Goal: Information Seeking & Learning: Learn about a topic

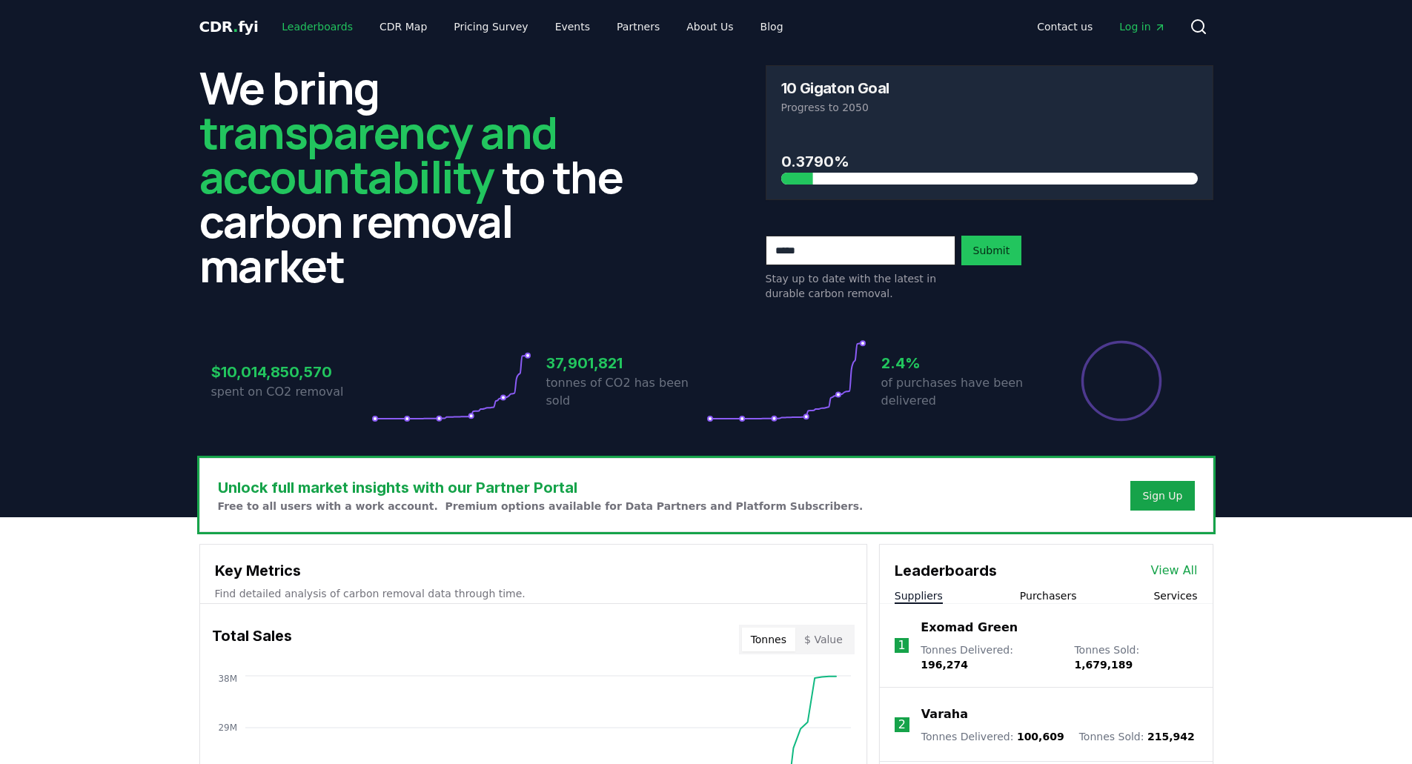
click at [297, 27] on link "Leaderboards" at bounding box center [317, 26] width 95 height 27
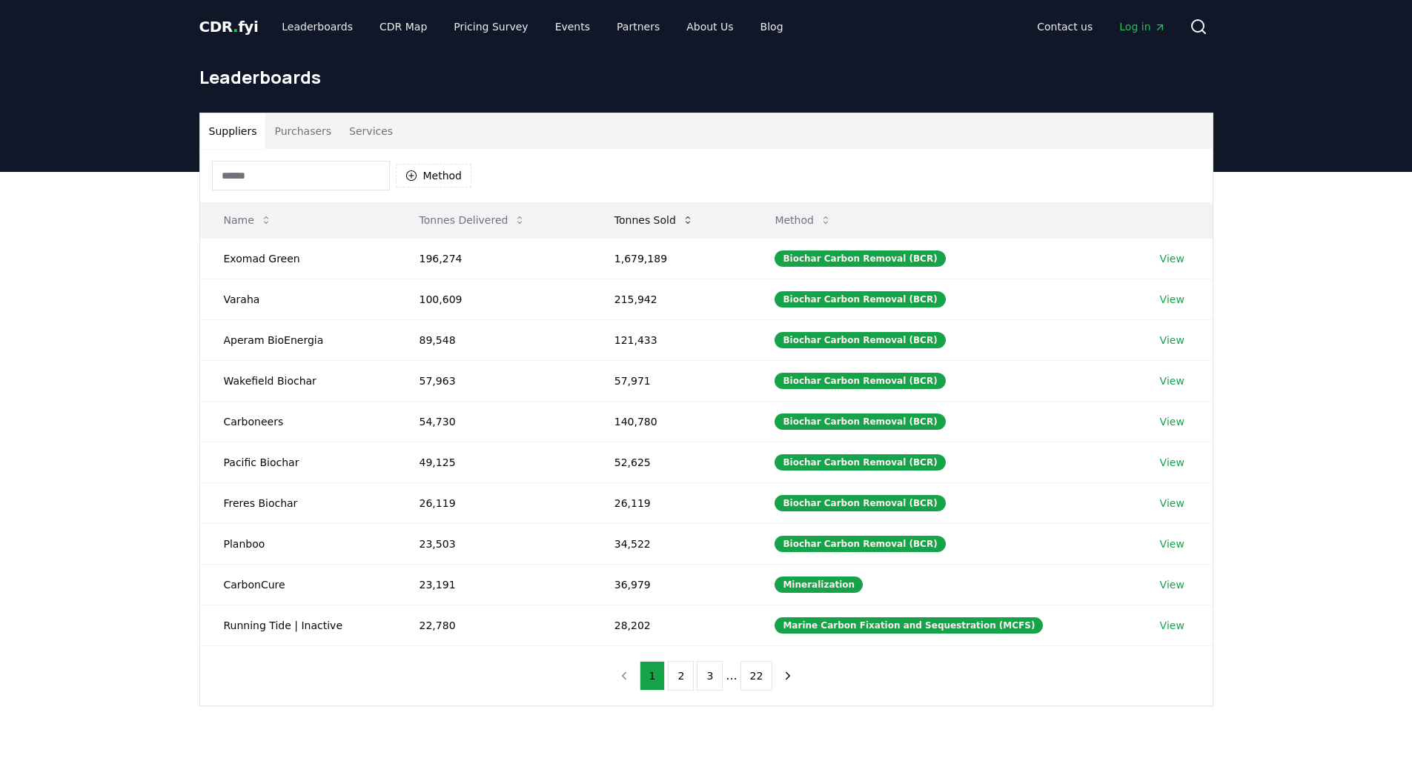
click at [657, 218] on button "Tonnes Sold" at bounding box center [654, 220] width 103 height 30
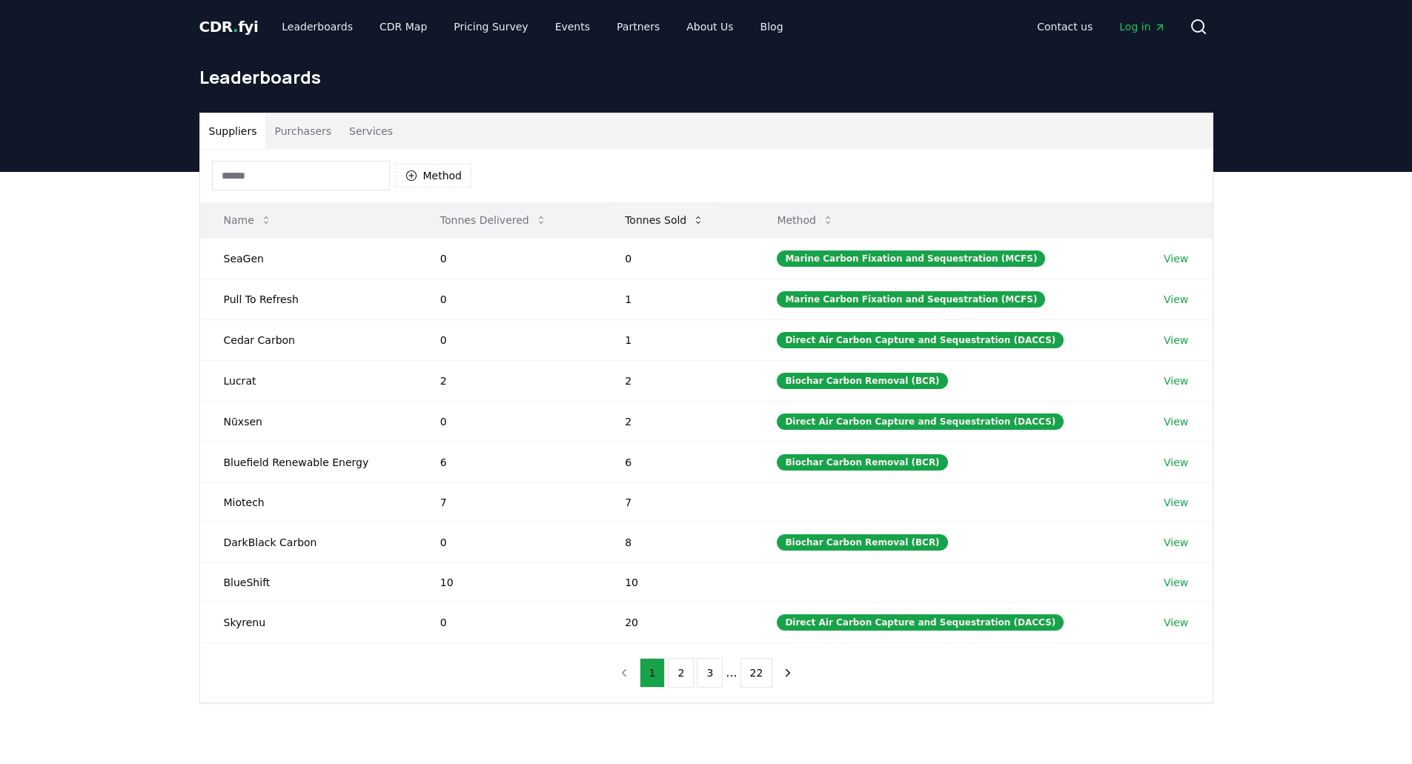
click at [657, 218] on button "Tonnes Sold" at bounding box center [664, 220] width 103 height 30
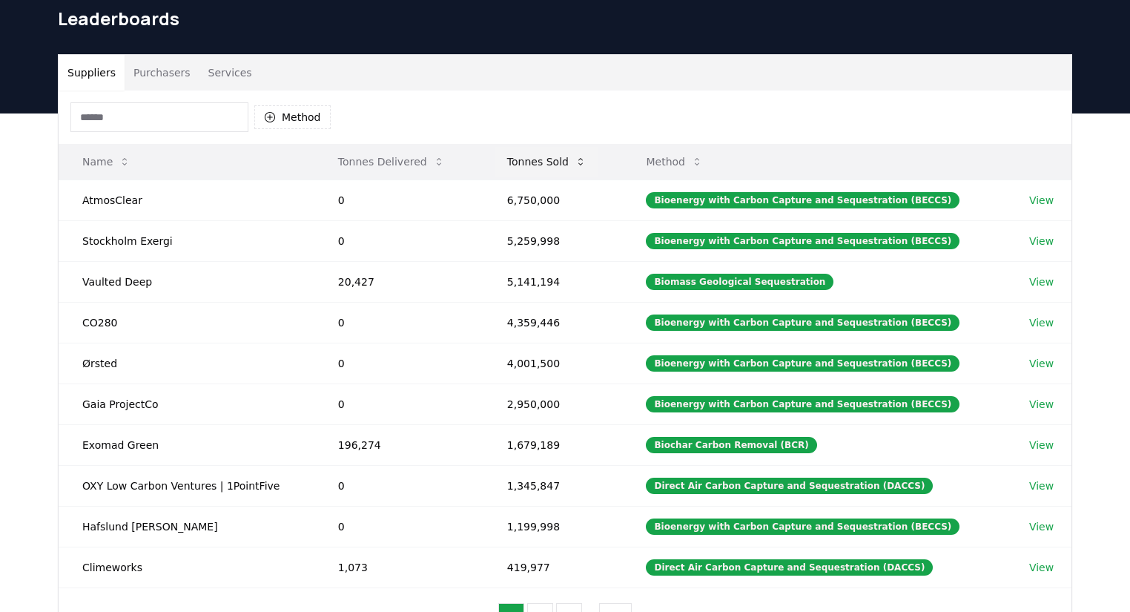
scroll to position [59, 0]
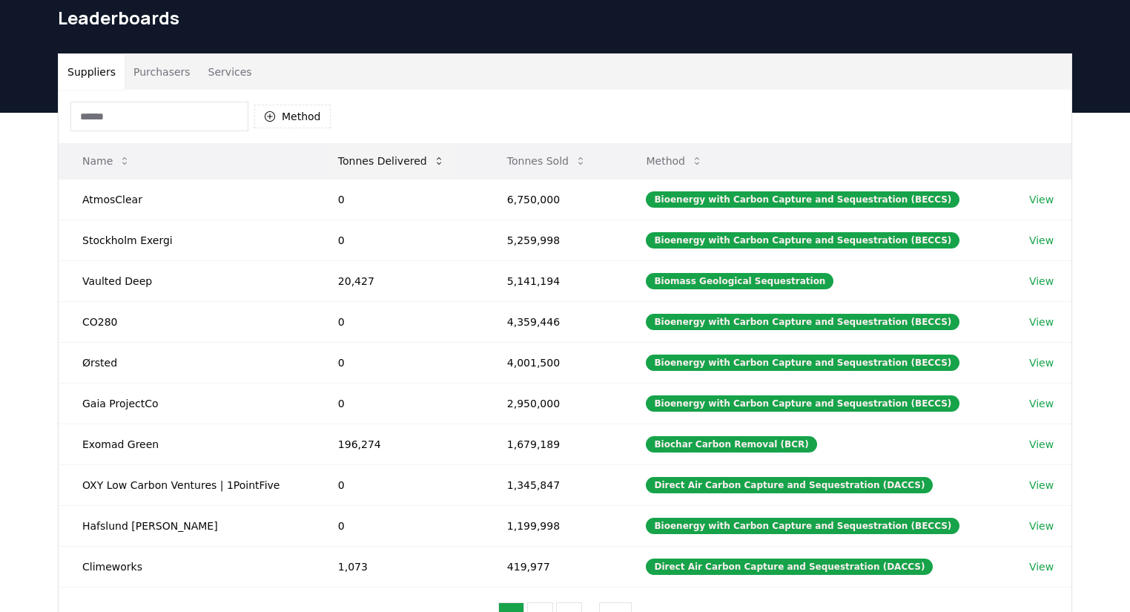
click at [408, 153] on button "Tonnes Delivered" at bounding box center [391, 161] width 130 height 30
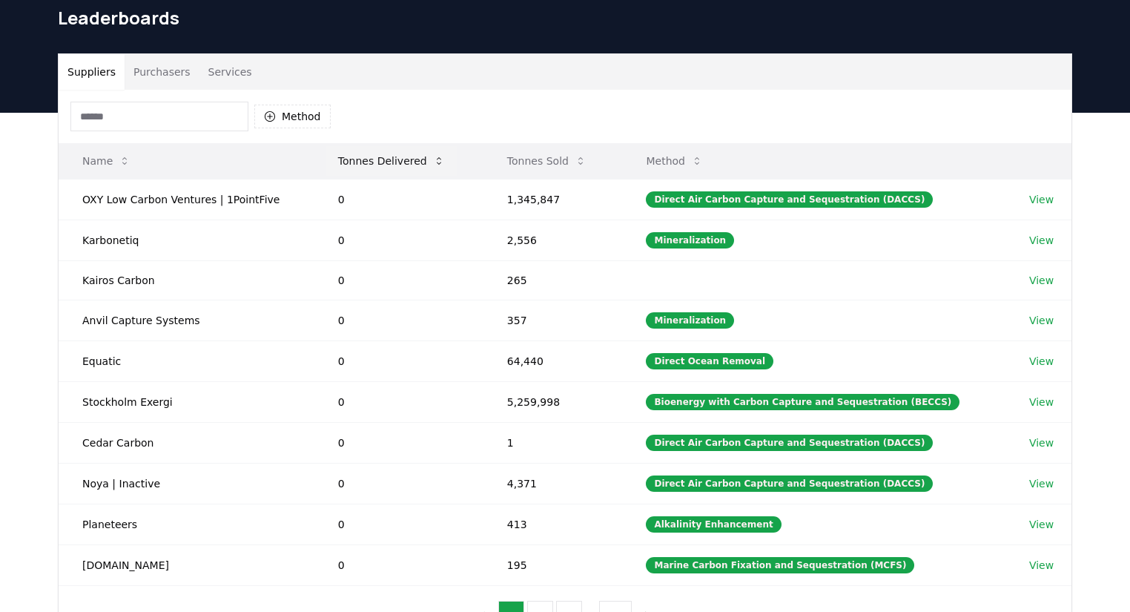
click at [408, 153] on button "Tonnes Delivered" at bounding box center [391, 161] width 130 height 30
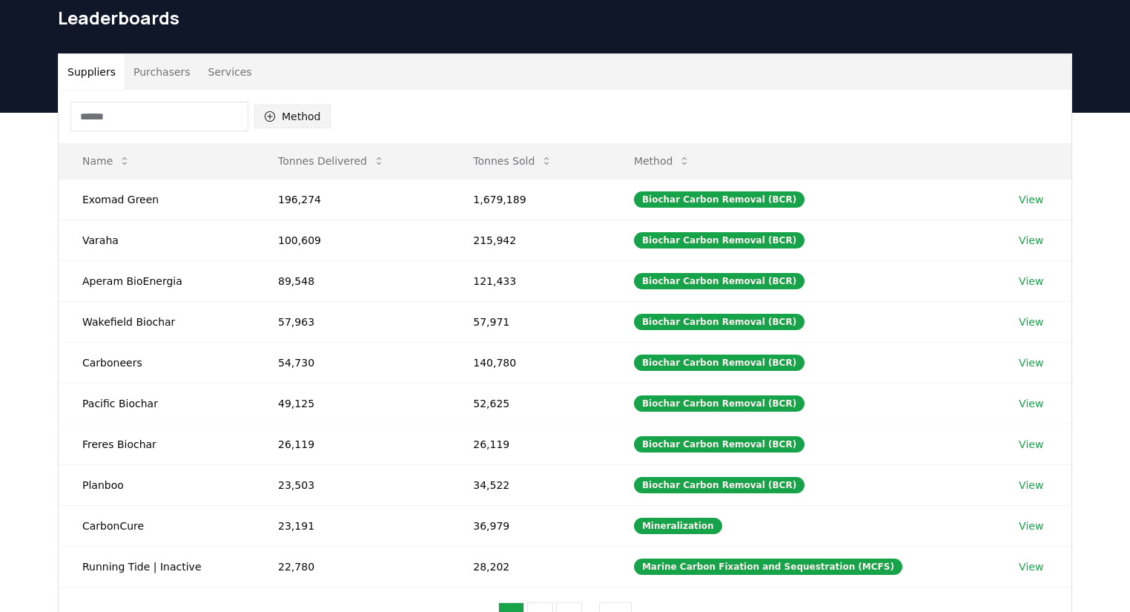
click at [289, 122] on button "Method" at bounding box center [292, 117] width 76 height 24
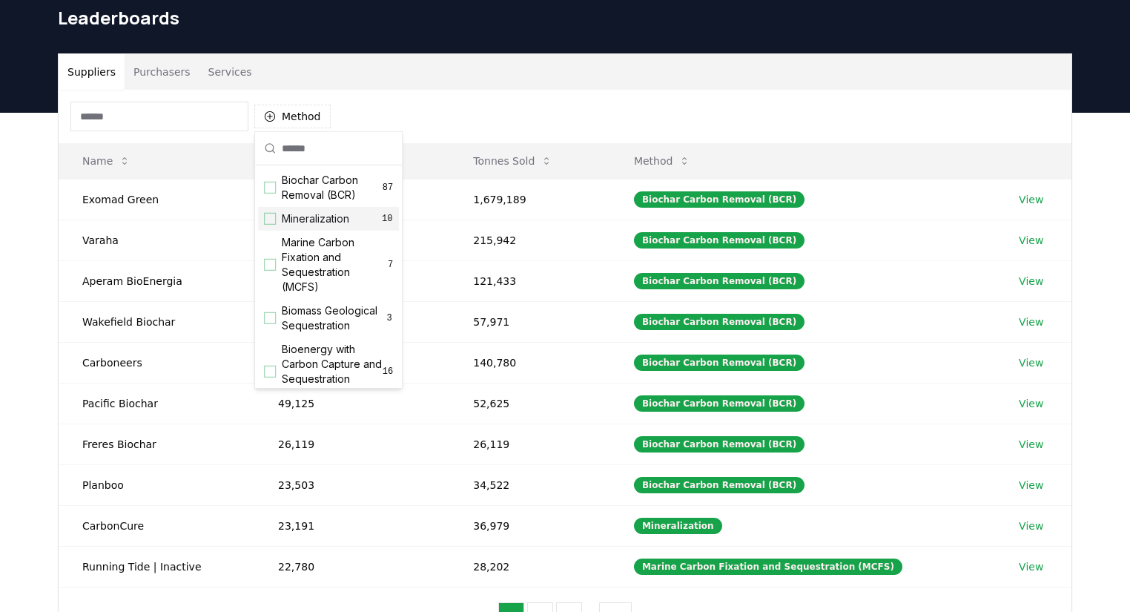
click at [294, 218] on span "Mineralization" at bounding box center [315, 218] width 67 height 15
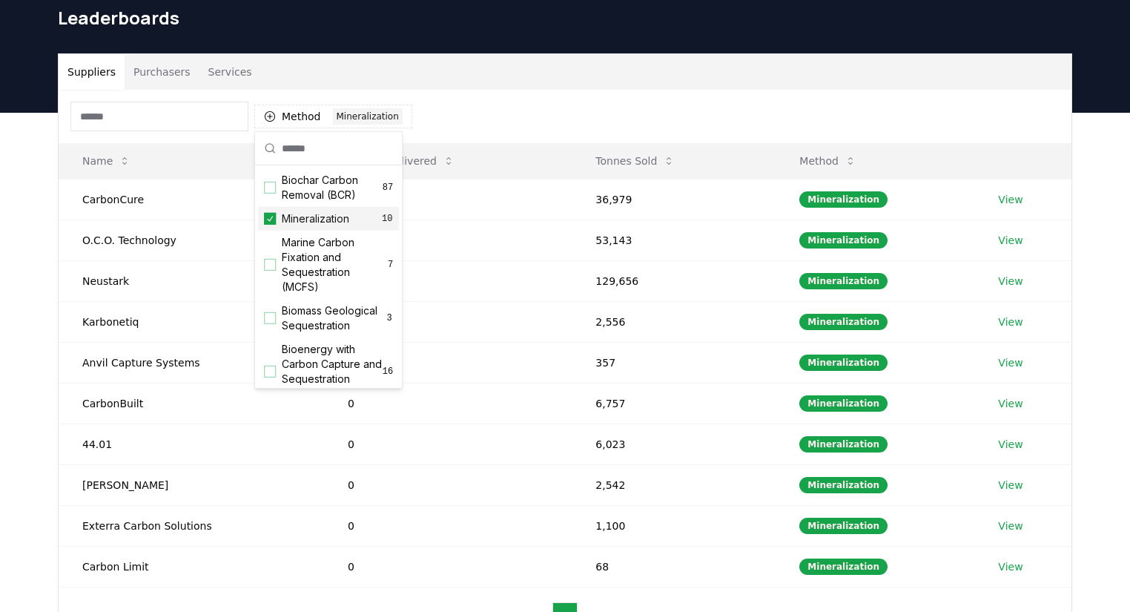
click at [299, 219] on span "Mineralization" at bounding box center [315, 218] width 67 height 15
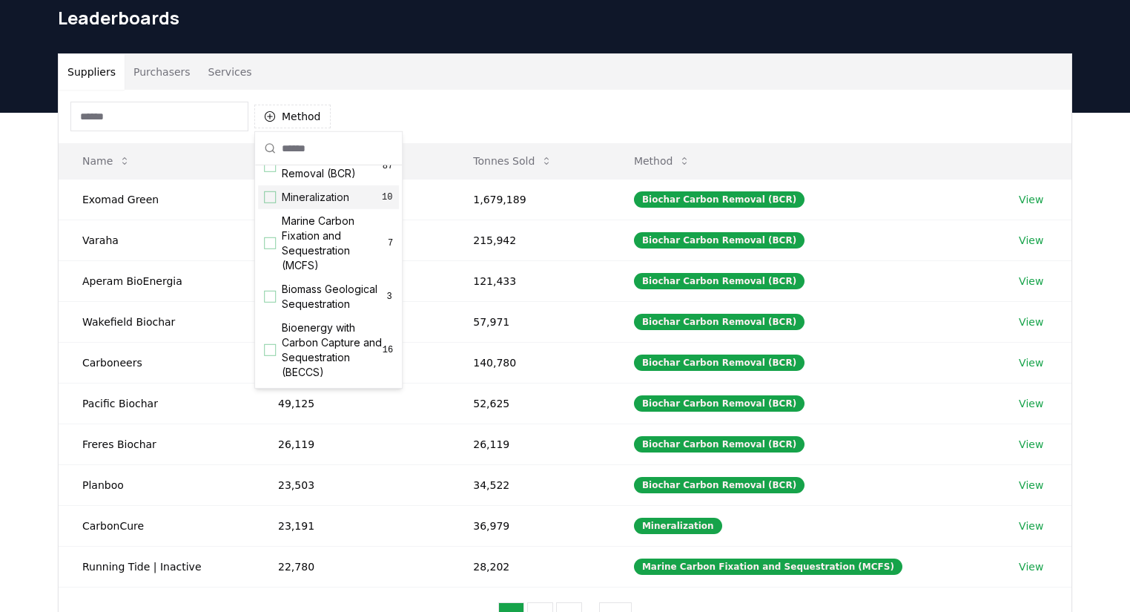
scroll to position [50, 0]
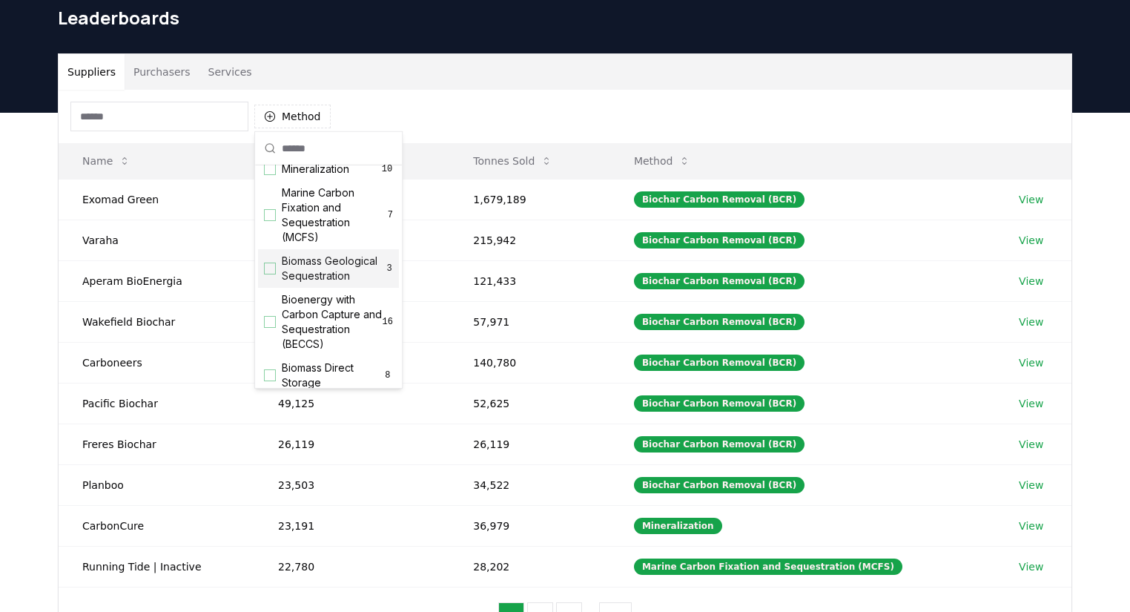
click at [309, 277] on span "Biomass Geological Sequestration" at bounding box center [334, 269] width 104 height 30
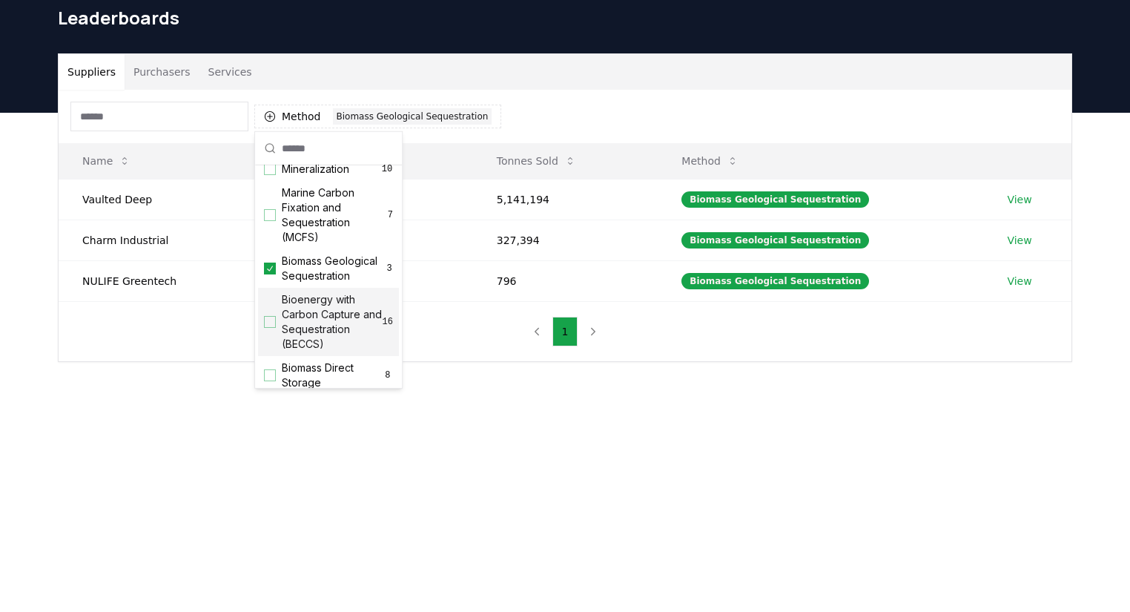
click at [314, 324] on span "Bioenergy with Carbon Capture and Sequestration (BECCS)" at bounding box center [332, 321] width 101 height 59
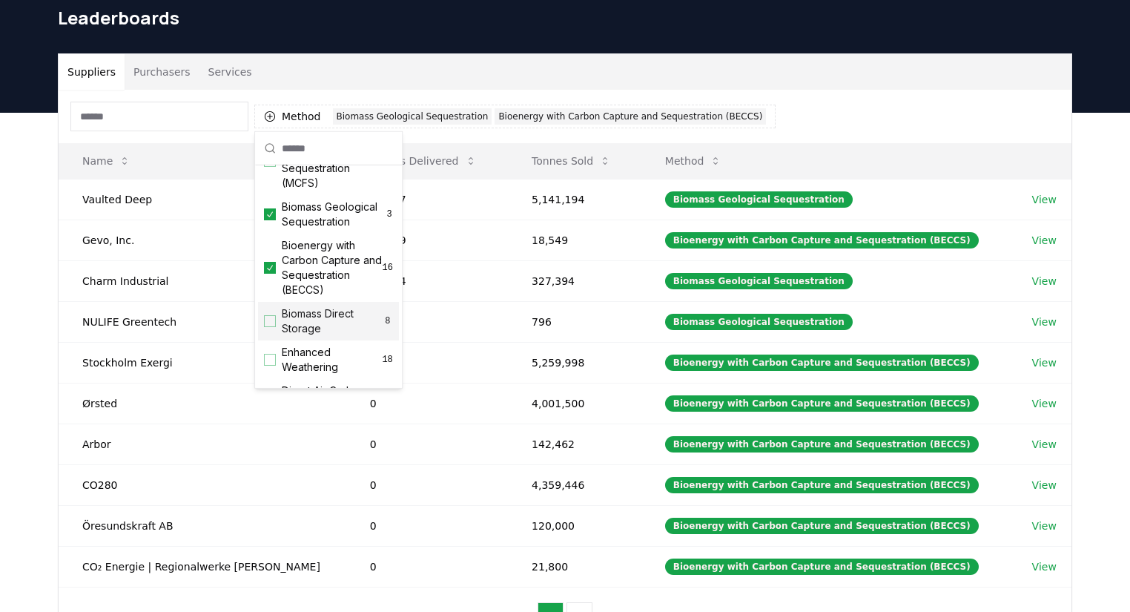
click at [312, 334] on span "Biomass Direct Storage" at bounding box center [332, 321] width 101 height 30
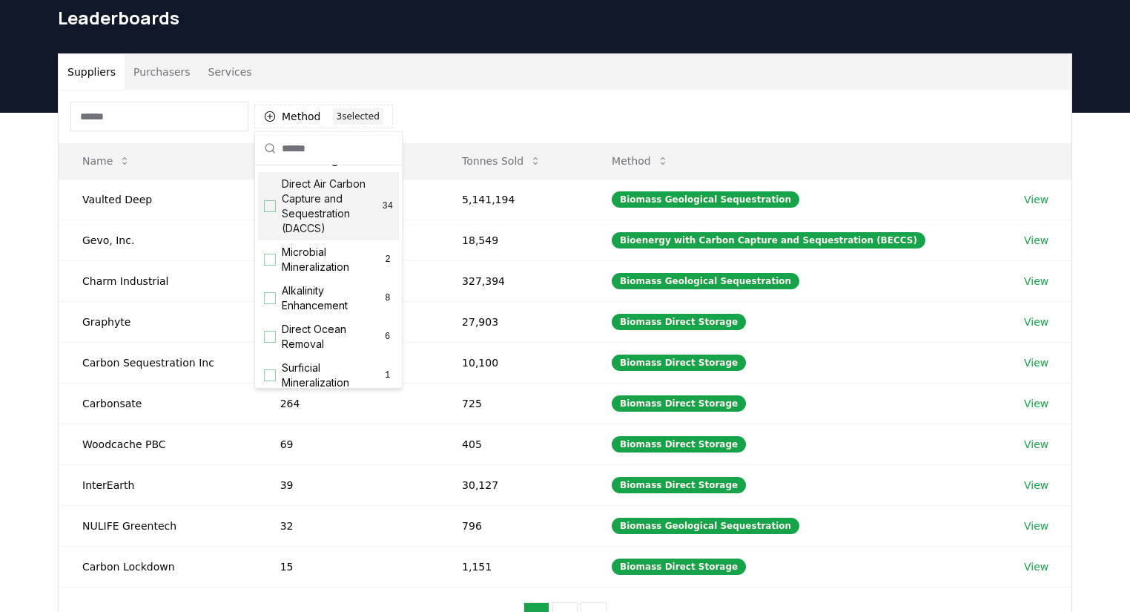
scroll to position [311, 0]
click at [492, 102] on div "Method 3 3 selected" at bounding box center [565, 116] width 1013 height 53
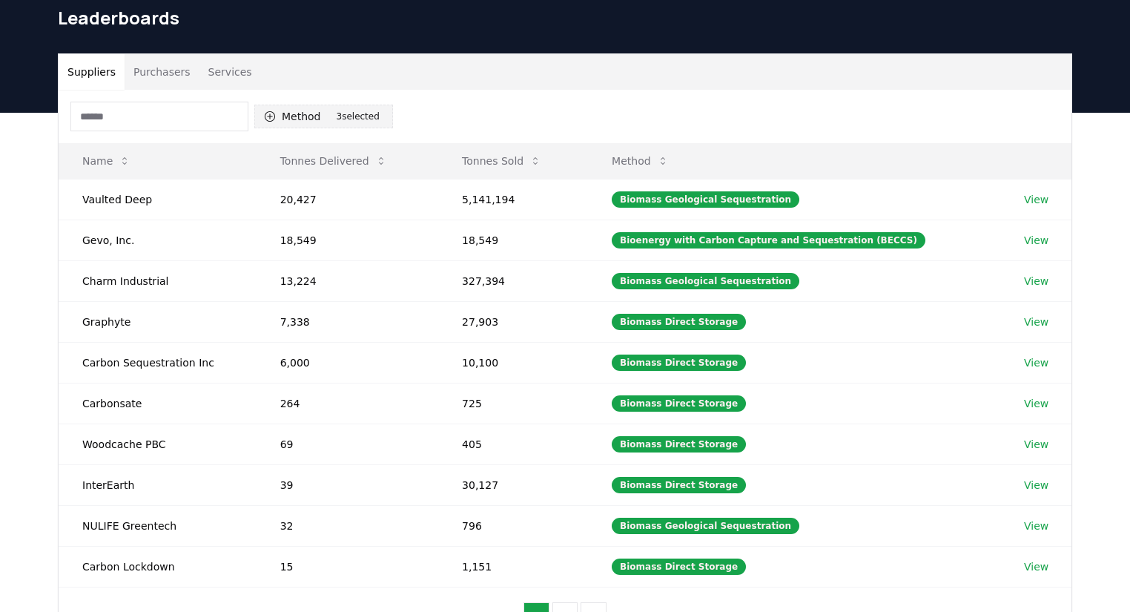
click at [326, 113] on button "Method 3 3 selected" at bounding box center [323, 117] width 139 height 24
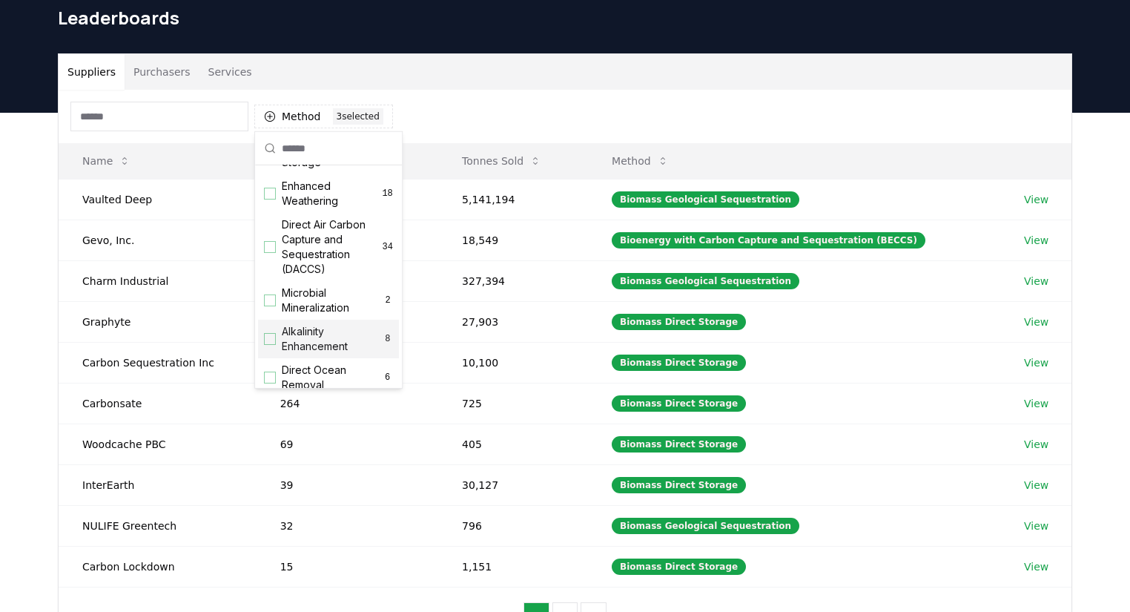
scroll to position [507, 0]
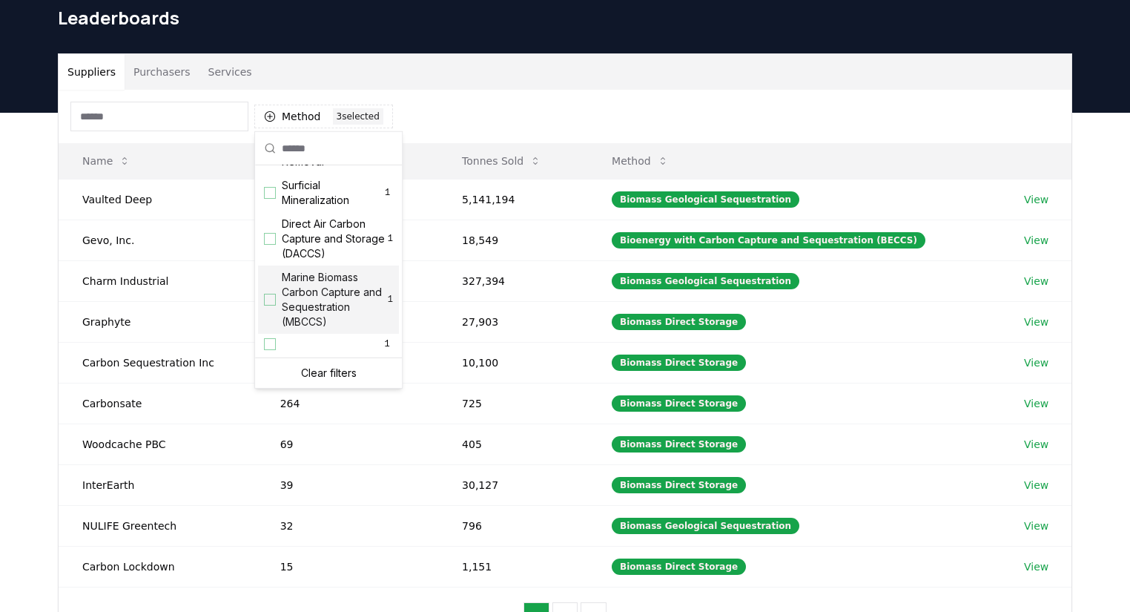
click at [299, 294] on span "Marine Biomass Carbon Capture and Sequestration (MBCCS)" at bounding box center [335, 299] width 106 height 59
click at [311, 234] on span "Direct Air Carbon Capture and Storage (DACCS)" at bounding box center [335, 238] width 106 height 44
click at [314, 191] on span "Surficial Mineralization" at bounding box center [332, 193] width 100 height 30
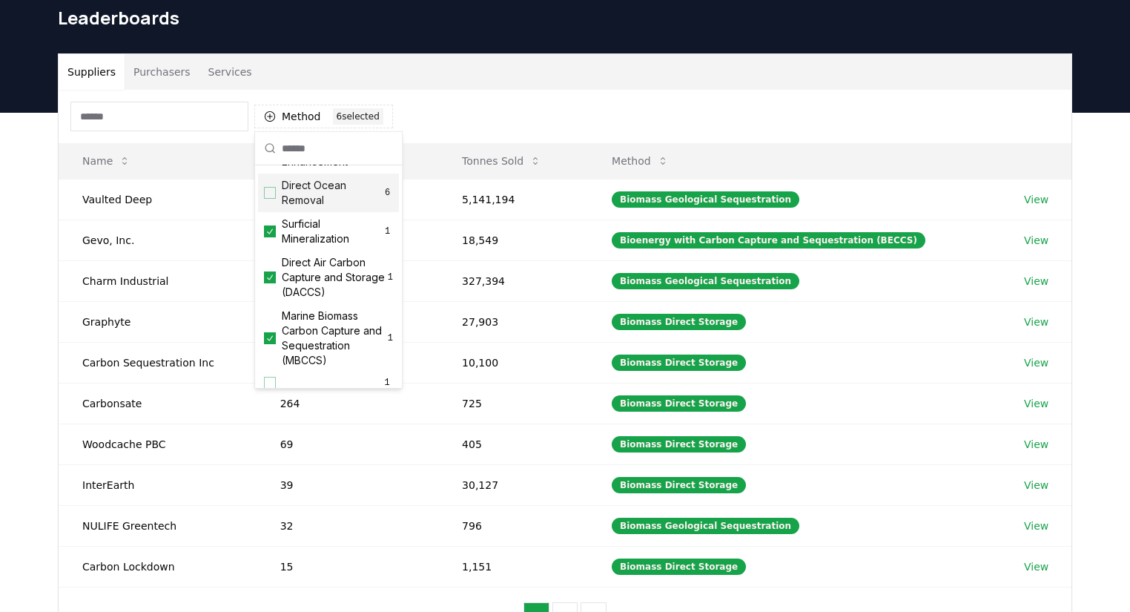
click at [307, 200] on span "Direct Ocean Removal" at bounding box center [332, 193] width 100 height 30
click at [311, 169] on span "Alkalinity Enhancement" at bounding box center [332, 154] width 101 height 30
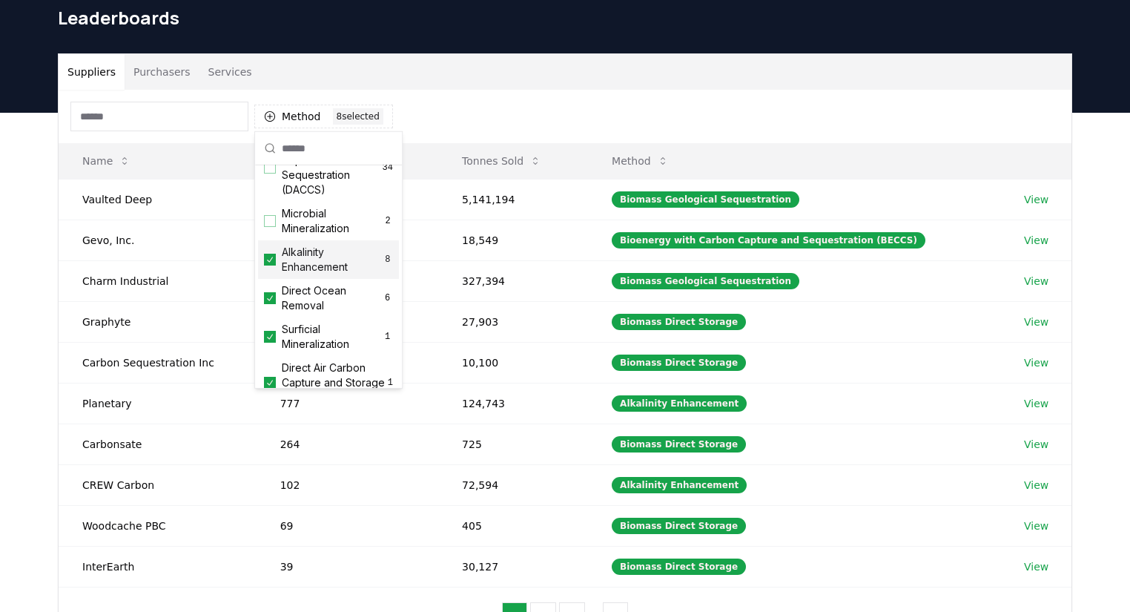
scroll to position [347, 0]
click at [314, 228] on span "Microbial Mineralization" at bounding box center [332, 223] width 101 height 30
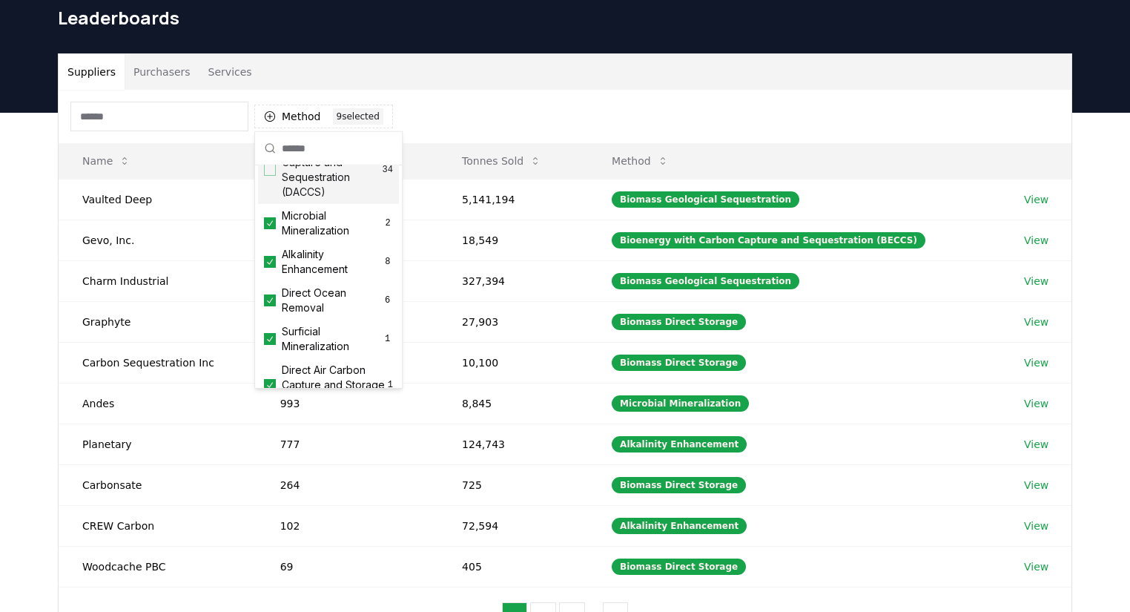
click at [311, 173] on span "Direct Air Carbon Capture and Sequestration (DACCS)" at bounding box center [332, 169] width 101 height 59
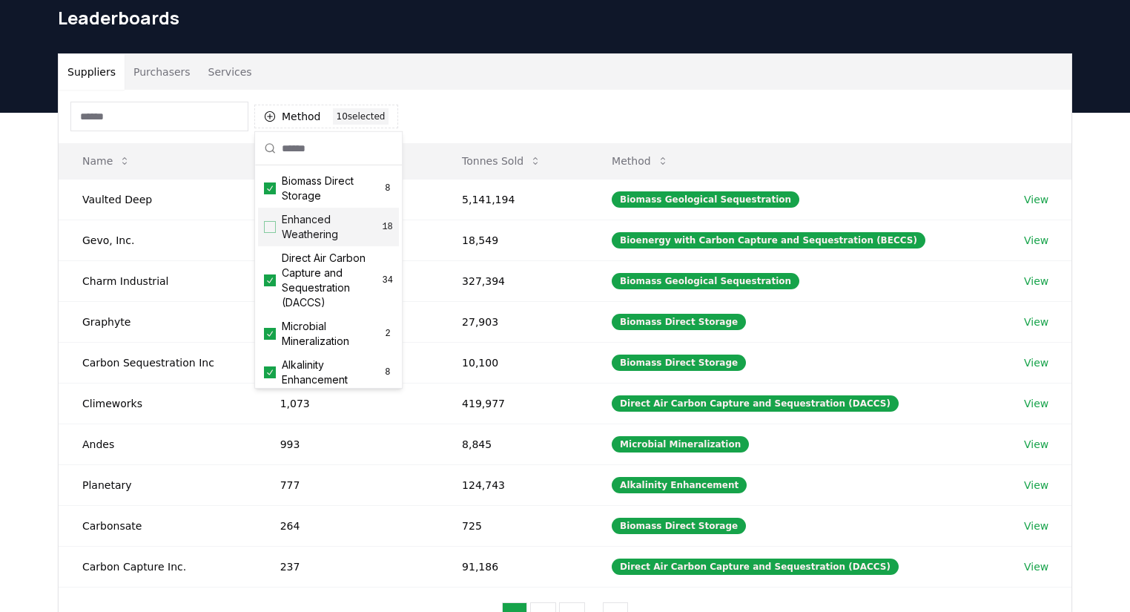
click at [317, 236] on span "Enhanced Weathering" at bounding box center [332, 227] width 100 height 30
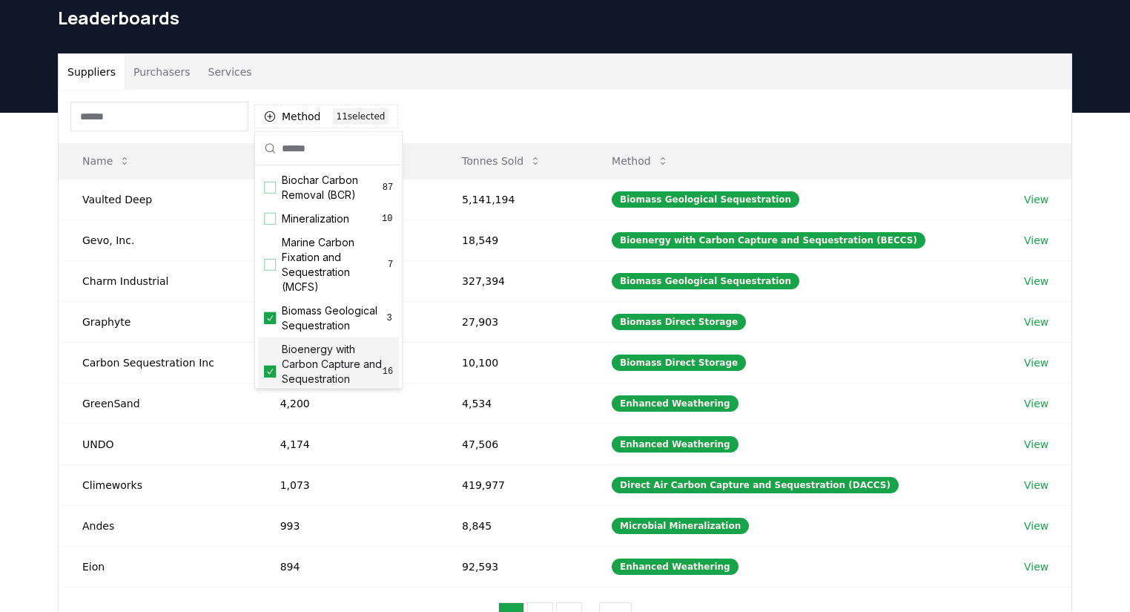
scroll to position [0, 0]
click at [316, 276] on span "Marine Carbon Fixation and Sequestration (MCFS)" at bounding box center [335, 264] width 106 height 59
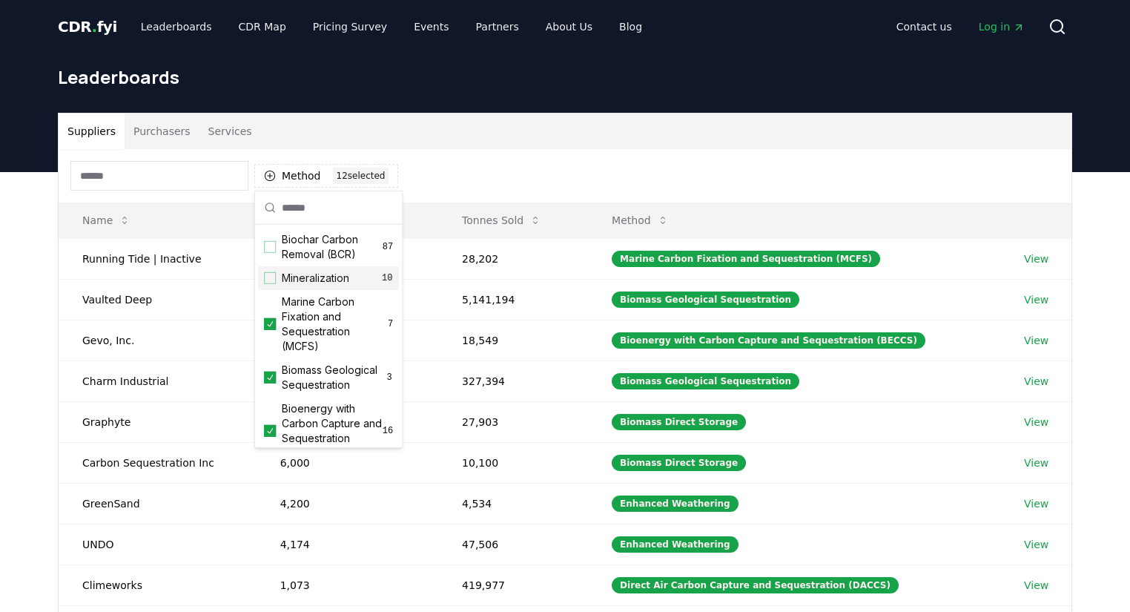
click at [319, 274] on span "Mineralization" at bounding box center [315, 278] width 67 height 15
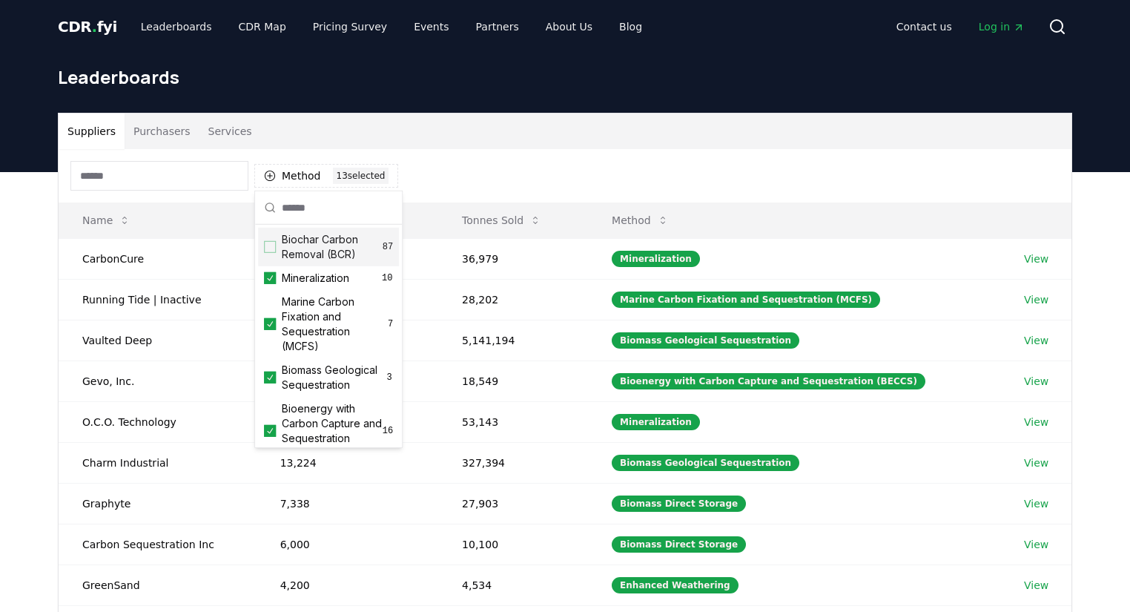
click at [324, 245] on span "Biochar Carbon Removal (BCR)" at bounding box center [332, 247] width 101 height 30
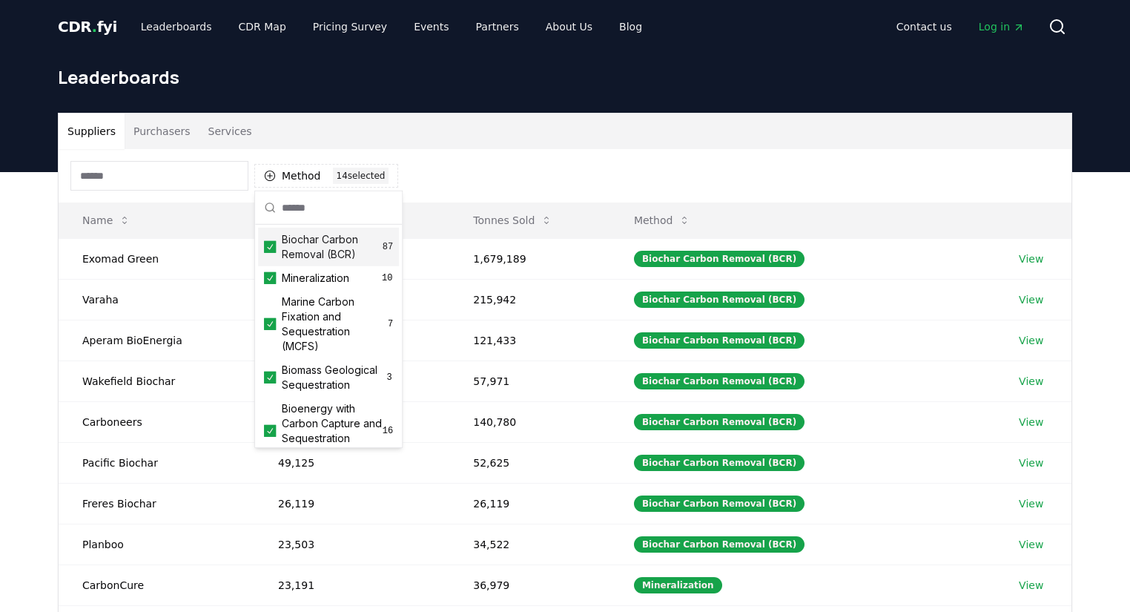
click at [324, 245] on span "Biochar Carbon Removal (BCR)" at bounding box center [332, 247] width 101 height 30
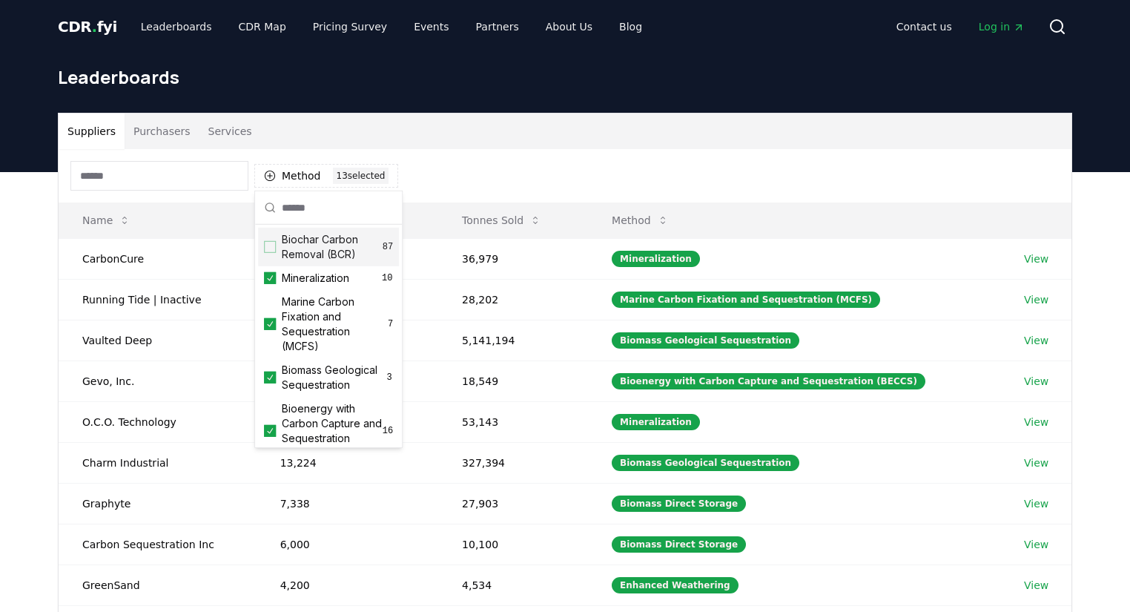
click at [474, 136] on div "Suppliers Purchasers Services" at bounding box center [565, 131] width 1013 height 36
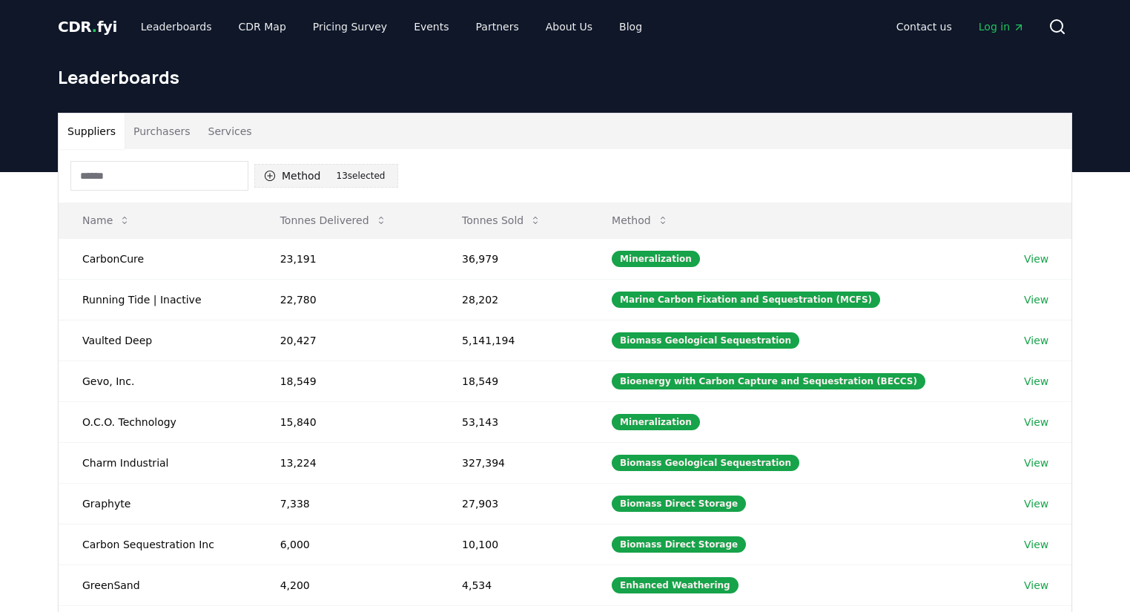
click at [331, 173] on button "Method 13 13 selected" at bounding box center [326, 176] width 144 height 24
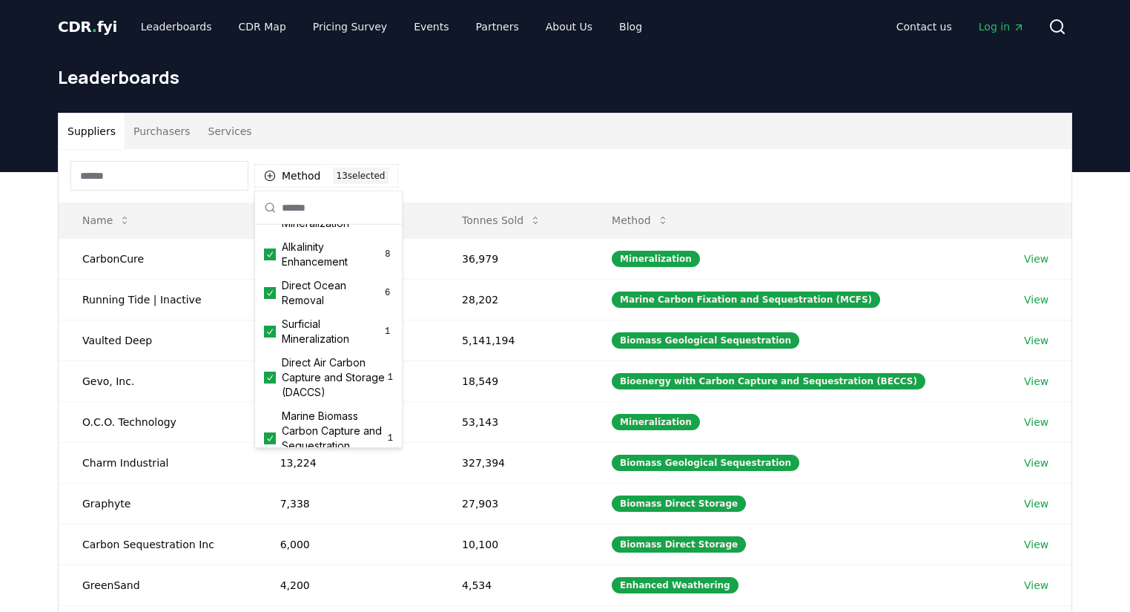
scroll to position [507, 0]
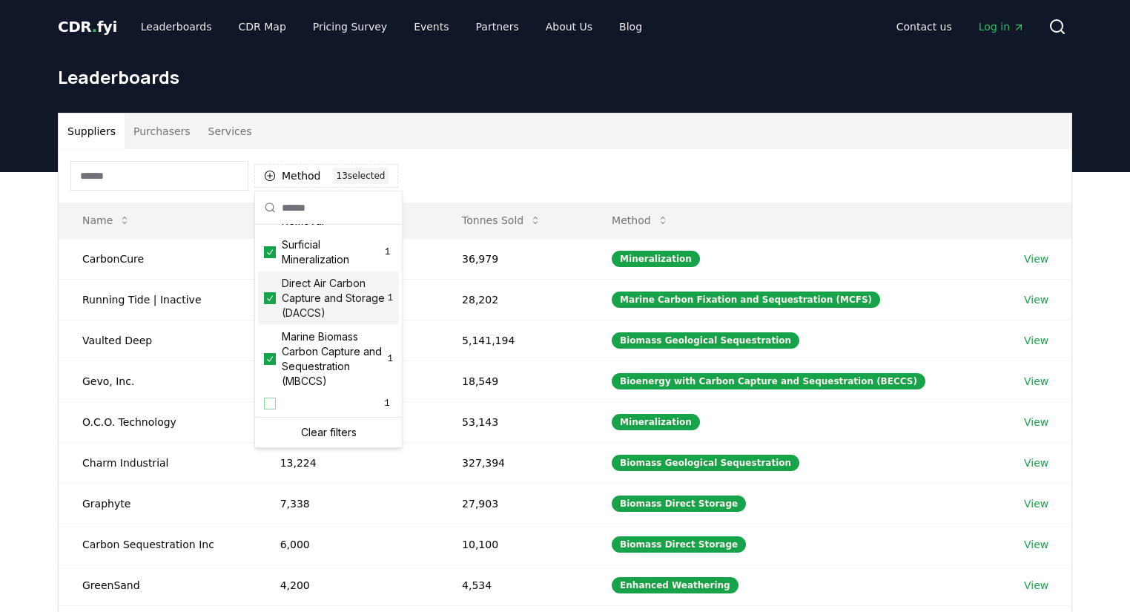
click at [608, 127] on div "Suppliers Purchasers Services" at bounding box center [565, 131] width 1013 height 36
